Goal: Task Accomplishment & Management: Use online tool/utility

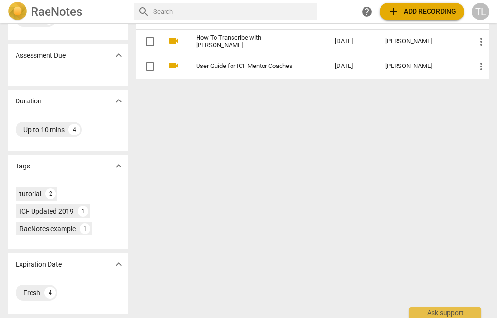
scroll to position [117, 0]
click at [38, 299] on div "Fresh 4" at bounding box center [37, 293] width 42 height 16
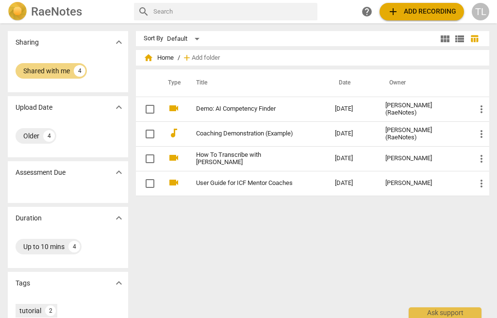
click at [291, 310] on div "Sort By Default view_module view_list table_chart home Home / add Add folder Ty…" at bounding box center [316, 170] width 361 height 279
click at [479, 13] on div "TL" at bounding box center [480, 11] width 17 height 17
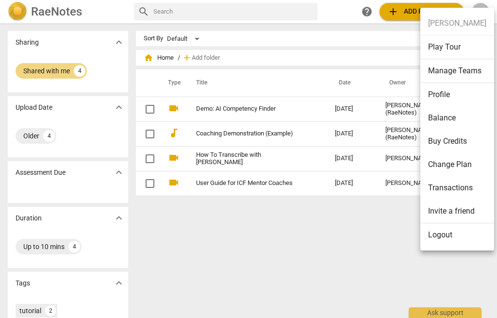
click at [457, 118] on li "Balance" at bounding box center [458, 117] width 74 height 23
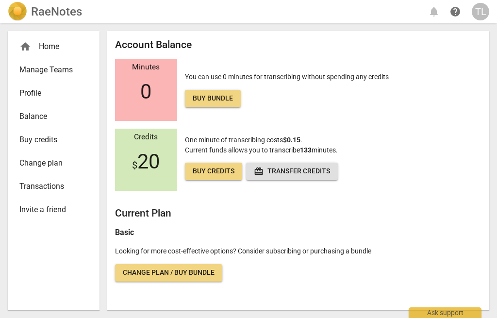
click at [68, 117] on span "Balance" at bounding box center [49, 117] width 61 height 12
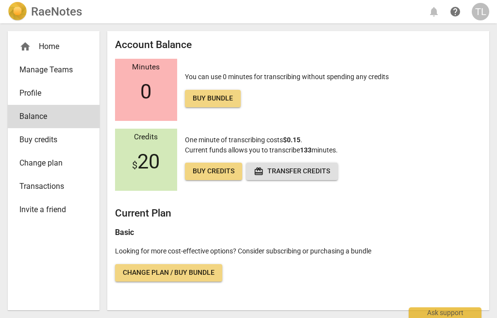
click at [53, 188] on span "Transactions" at bounding box center [49, 187] width 61 height 12
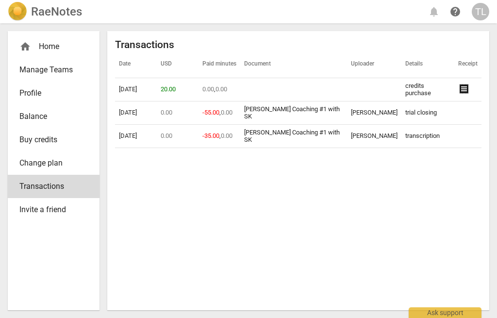
click at [34, 98] on span "Profile" at bounding box center [49, 93] width 61 height 12
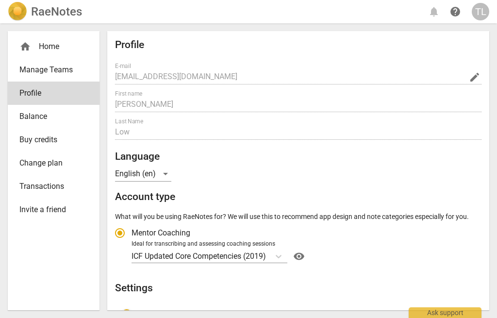
radio input "false"
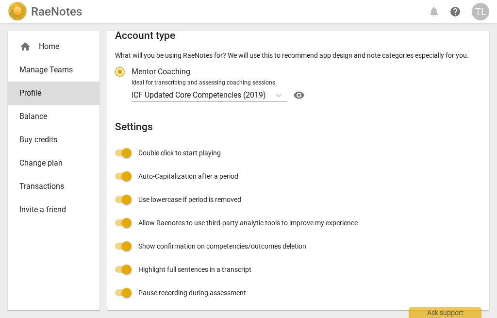
scroll to position [161, 0]
click at [48, 50] on div "home Home" at bounding box center [49, 47] width 61 height 12
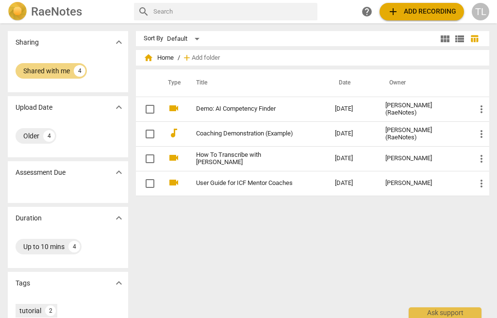
click at [428, 12] on span "add Add recording" at bounding box center [422, 12] width 69 height 12
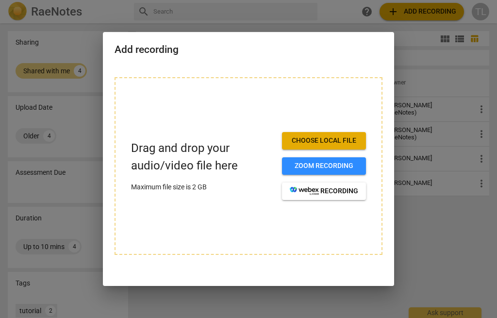
click at [343, 143] on span "Choose local file" at bounding box center [324, 141] width 68 height 10
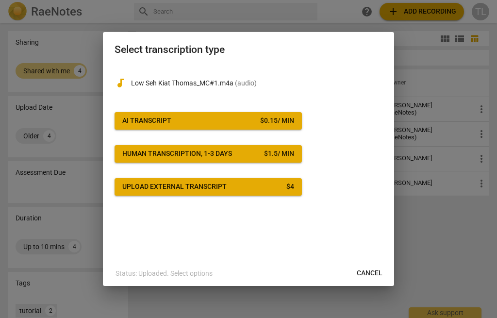
click at [252, 121] on span "AI Transcript $ 0.15 / min" at bounding box center [208, 121] width 172 height 10
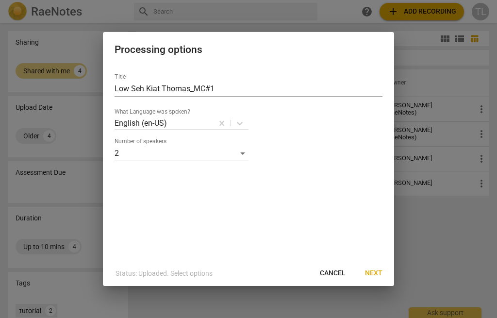
click at [378, 275] on span "Next" at bounding box center [373, 274] width 17 height 10
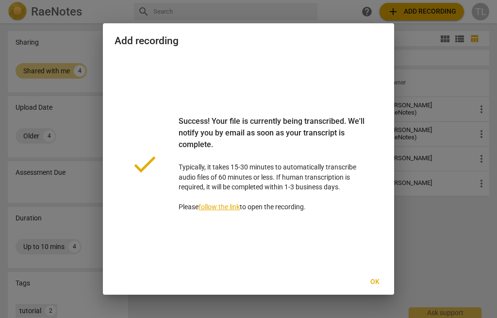
click at [376, 283] on span "Ok" at bounding box center [375, 282] width 16 height 10
